Goal: Information Seeking & Learning: Learn about a topic

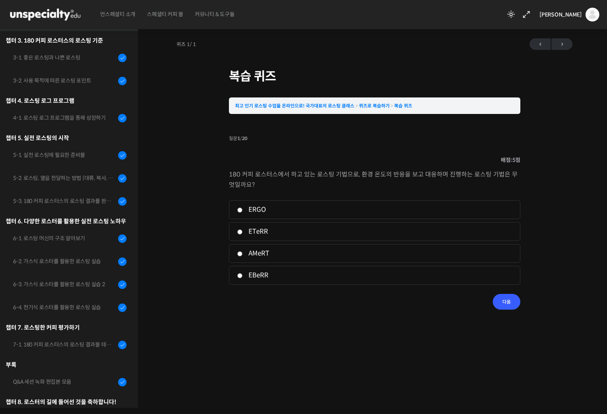
scroll to position [328, 0]
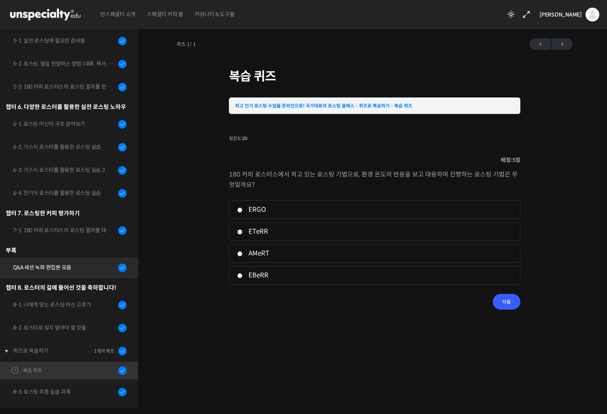
click at [60, 268] on div "Q&A 세션 녹화 편집본 모음" at bounding box center [64, 267] width 103 height 8
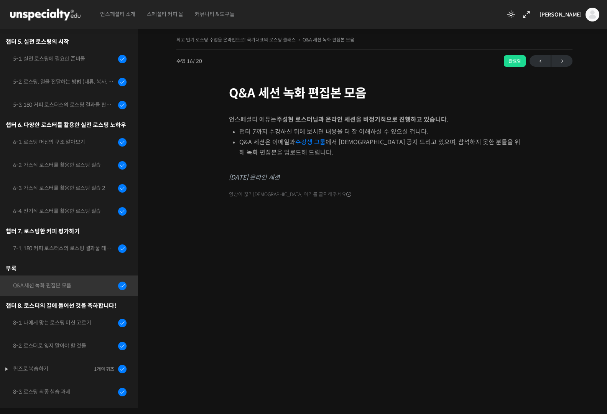
scroll to position [310, 0]
click at [498, 364] on div "언스페셜티 에듀는 [PERSON_NAME] 로스터님과 온라인 세션을 비정기적으로 진행하고 있습니다 . 챕터 7까지 수강하신 뒤에 보시면 내용을…" at bounding box center [374, 241] width 291 height 254
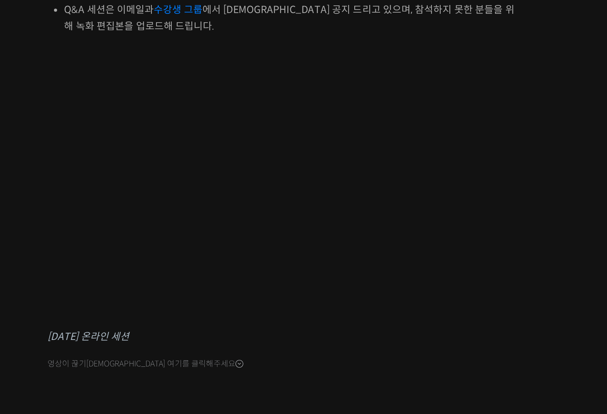
click at [486, 370] on div "언스페셜티 에듀는 [PERSON_NAME] 로스터님과 온라인 세션을 비정기적으로 진행하고 있습니다 . 챕터 7까지 수강하신 뒤에 보시면 내용을…" at bounding box center [374, 253] width 291 height 301
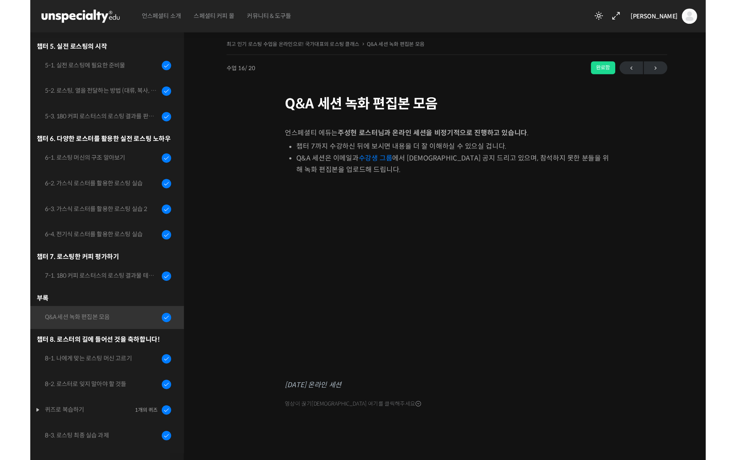
scroll to position [263, 0]
